Goal: Navigation & Orientation: Find specific page/section

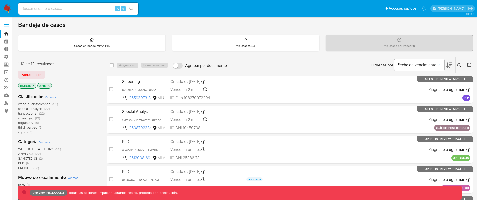
scroll to position [232, 0]
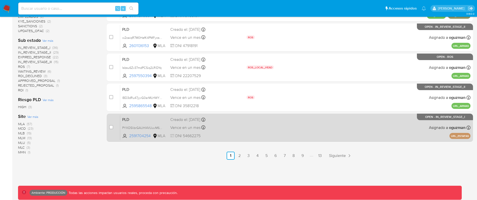
click at [280, 121] on div "PLD PYXO5librGAUHl4VUuvM6KJf 2591704254 MLA Creado el: 29/07/2025 Creado el: 29…" at bounding box center [295, 127] width 350 height 25
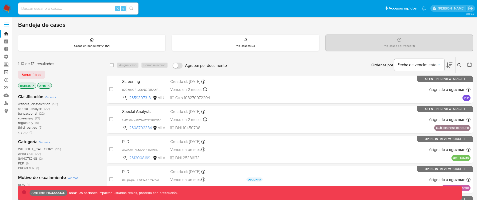
click at [8, 73] on link "Operaciones masivas" at bounding box center [30, 72] width 60 height 8
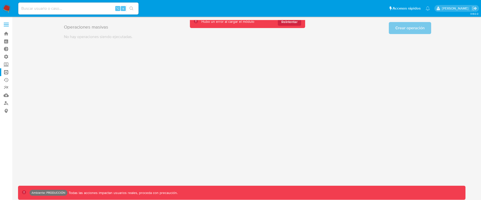
click at [290, 22] on span "Reintentar" at bounding box center [289, 22] width 16 height 8
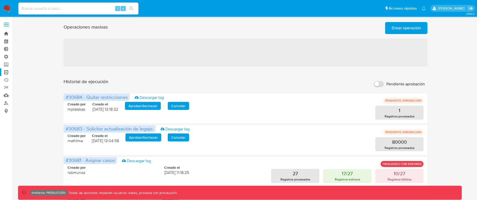
click at [11, 33] on link "Bandeja" at bounding box center [30, 34] width 60 height 8
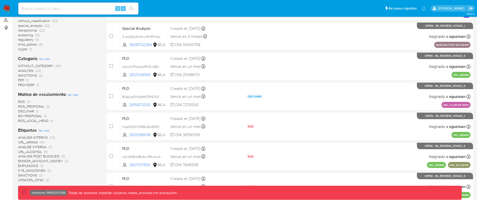
scroll to position [84, 0]
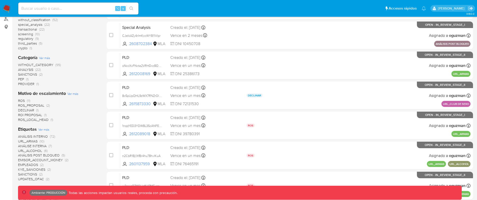
click at [26, 101] on span "ROS (11)" at bounding box center [24, 100] width 12 height 5
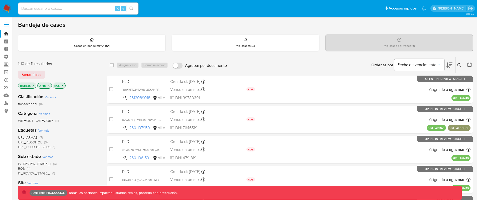
click at [33, 85] on icon "close-filter" at bounding box center [34, 86] width 2 height 2
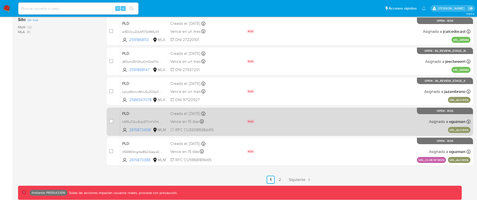
scroll to position [213, 0]
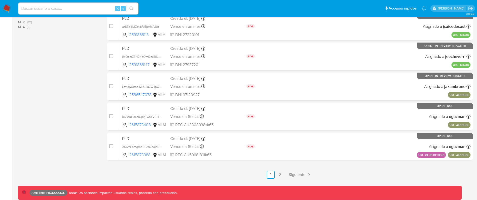
click at [279, 174] on link "2" at bounding box center [280, 175] width 8 height 8
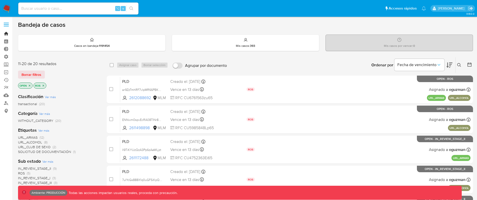
click at [9, 32] on link "Bandeja" at bounding box center [30, 34] width 60 height 8
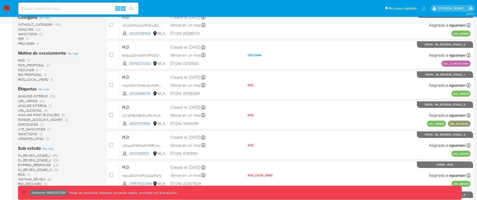
scroll to position [71, 0]
